Goal: Check status

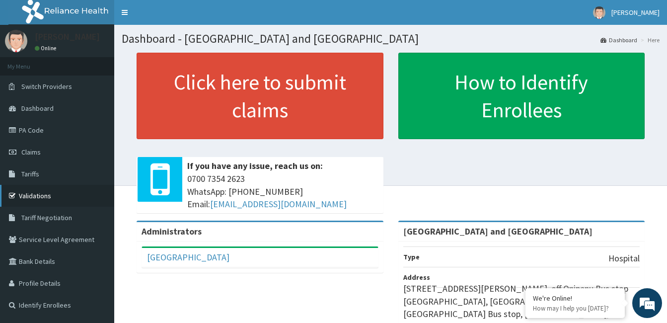
click at [31, 198] on link "Validations" at bounding box center [57, 196] width 114 height 22
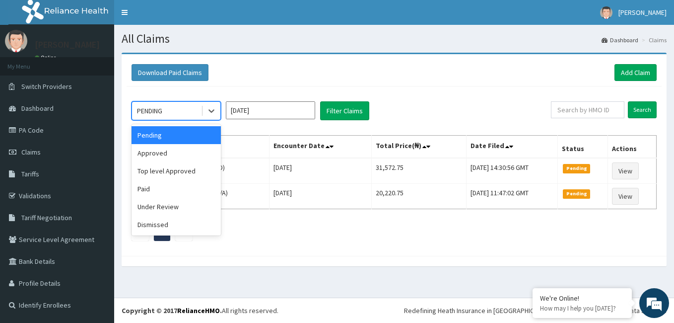
click at [198, 109] on div "PENDING" at bounding box center [166, 111] width 69 height 16
click at [146, 186] on div "Paid" at bounding box center [176, 189] width 89 height 18
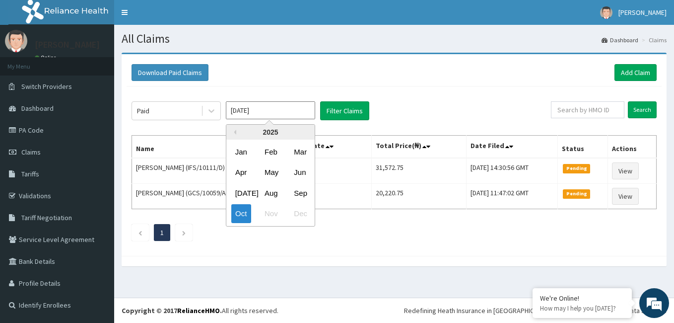
click at [285, 110] on input "Oct 2025" at bounding box center [270, 110] width 89 height 18
click at [294, 189] on div "Sep" at bounding box center [300, 193] width 20 height 18
type input "Sep 2025"
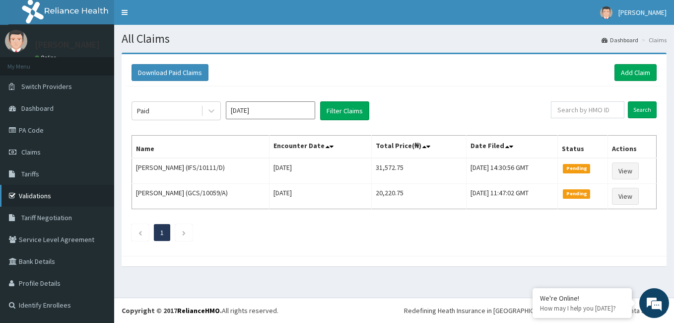
click at [32, 198] on link "Validations" at bounding box center [57, 196] width 114 height 22
